Goal: Navigation & Orientation: Go to known website

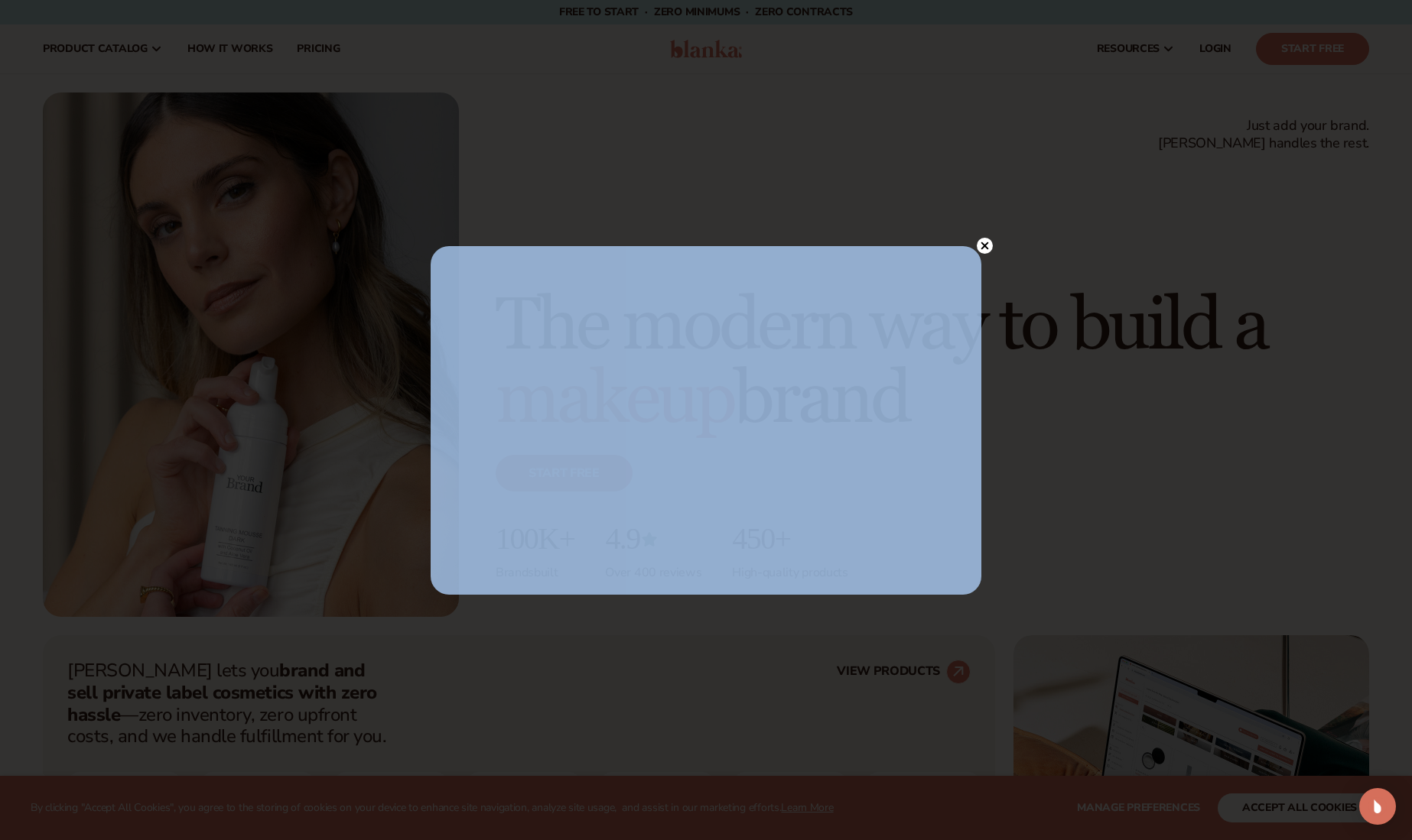
click at [988, 237] on div at bounding box center [984, 246] width 16 height 27
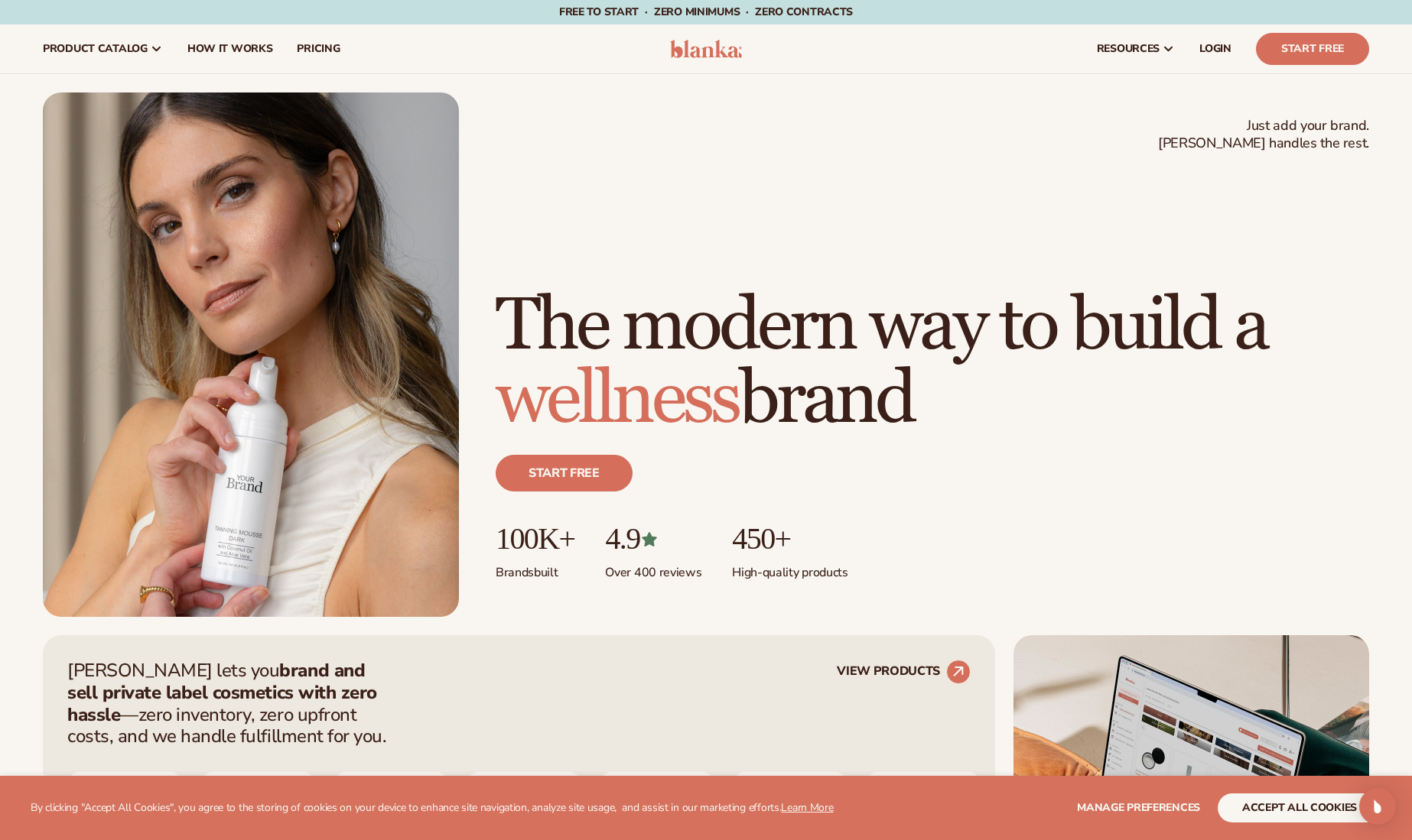
click at [700, 56] on img at bounding box center [706, 49] width 73 height 18
